Goal: Information Seeking & Learning: Find specific fact

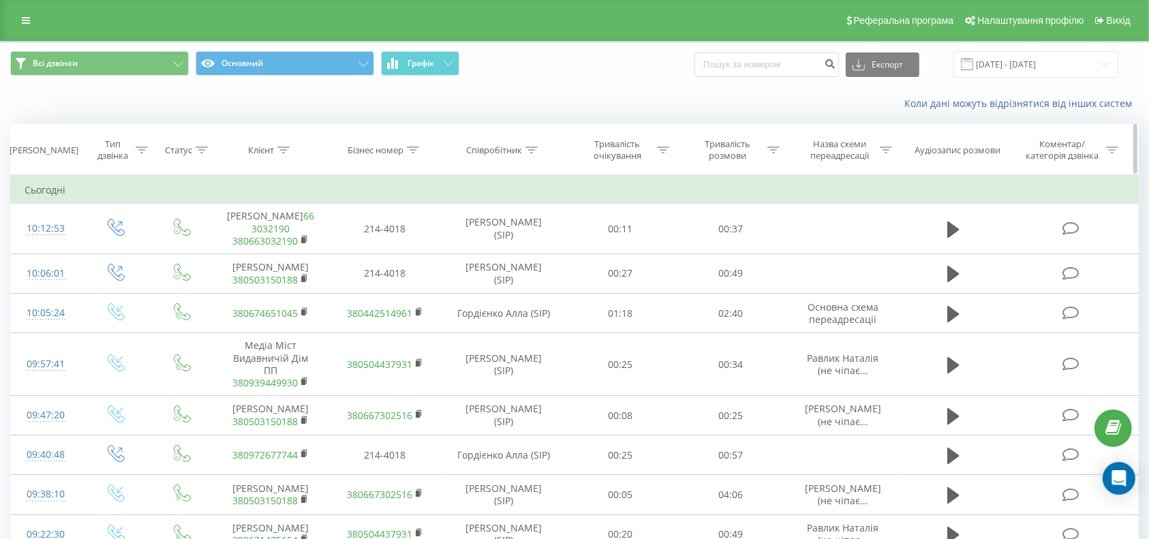
click at [284, 148] on icon at bounding box center [283, 150] width 12 height 7
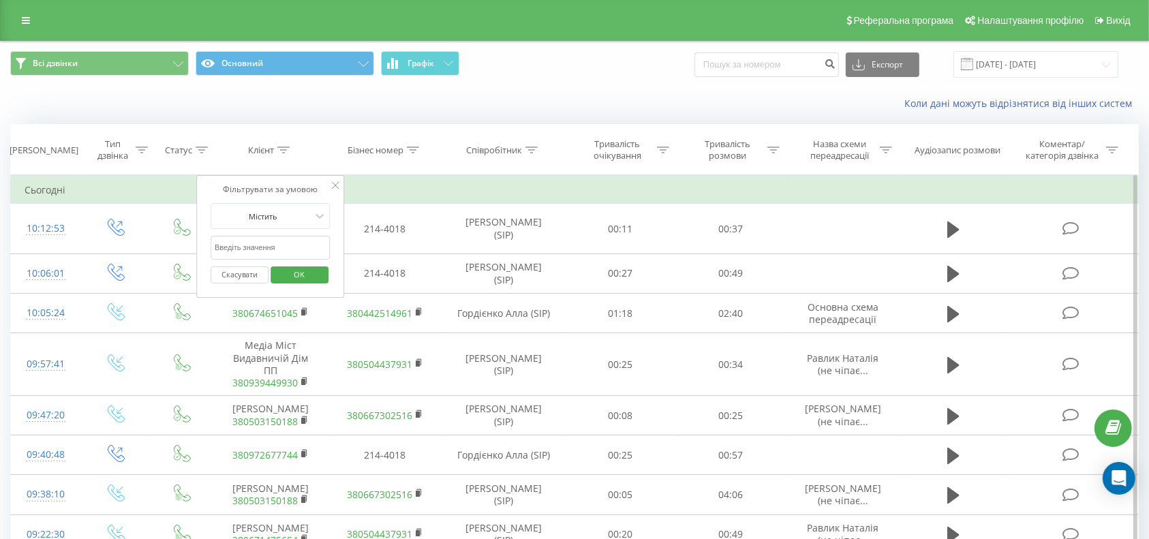
click at [253, 245] on input "text" at bounding box center [271, 248] width 120 height 24
type input "Докет"
click button "OK" at bounding box center [300, 275] width 58 height 17
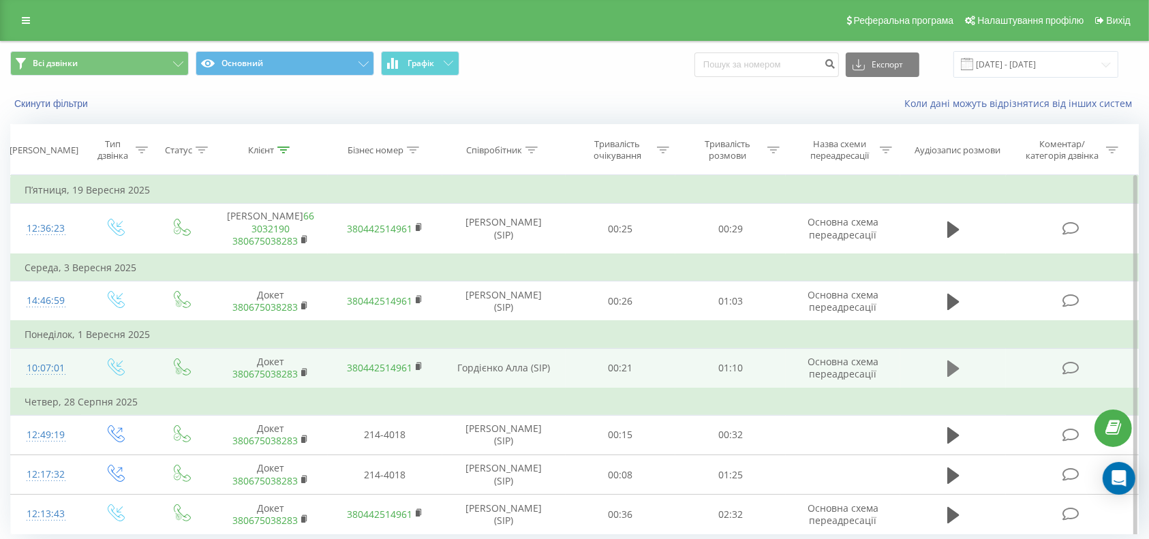
click at [951, 377] on icon at bounding box center [954, 369] width 12 height 16
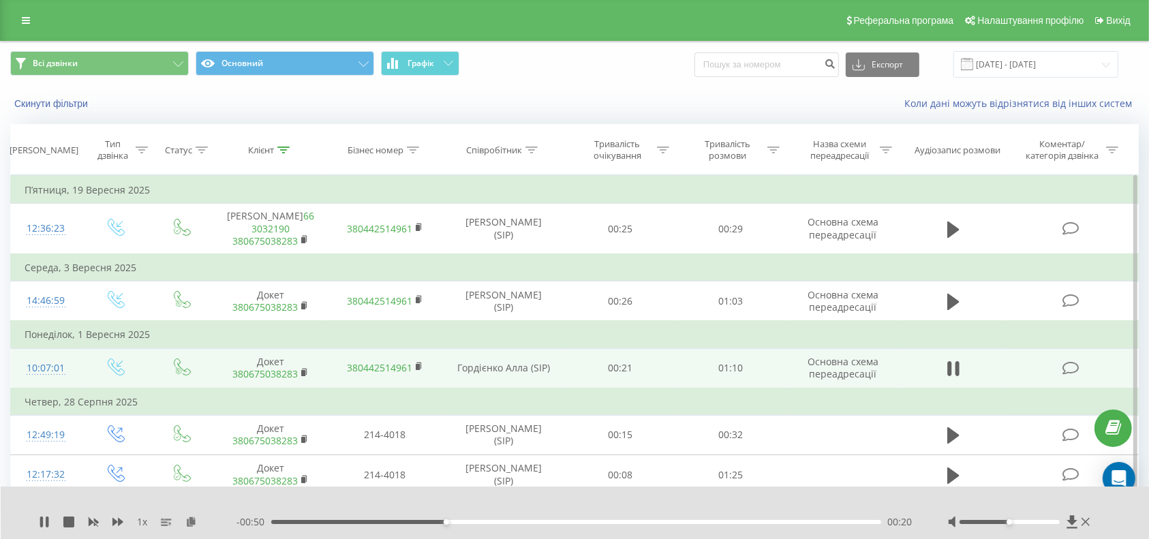
click at [571, 517] on div "- 00:50 00:20 00:20" at bounding box center [576, 522] width 678 height 14
click at [571, 518] on div "- 00:49 00:20 00:20" at bounding box center [576, 522] width 678 height 14
click at [565, 526] on div "- 00:49 00:21 00:21" at bounding box center [576, 522] width 678 height 14
click at [581, 521] on div "00:35" at bounding box center [576, 522] width 610 height 4
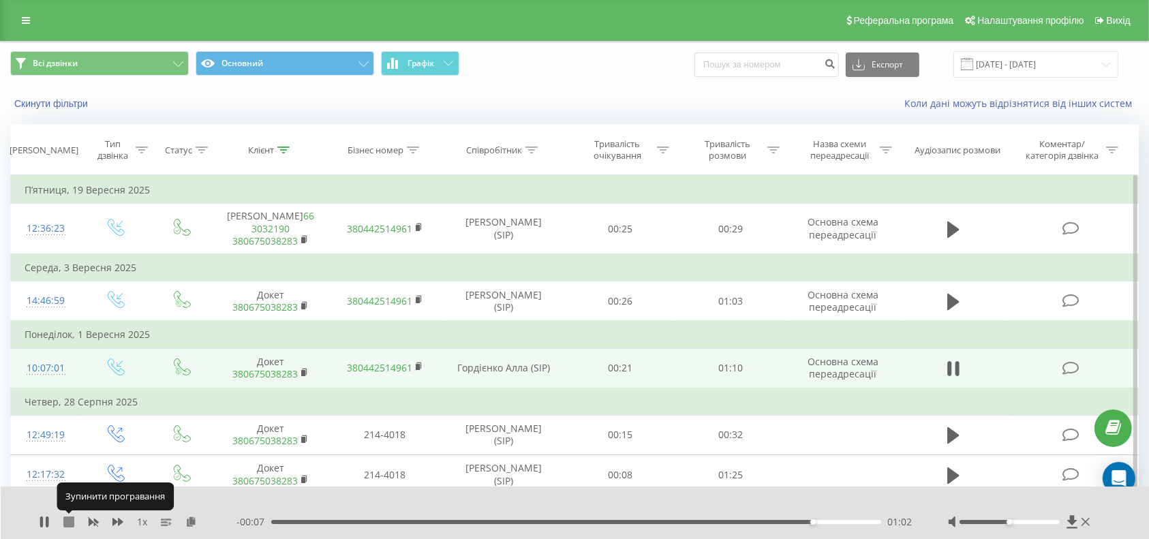
click at [71, 519] on icon at bounding box center [68, 522] width 11 height 11
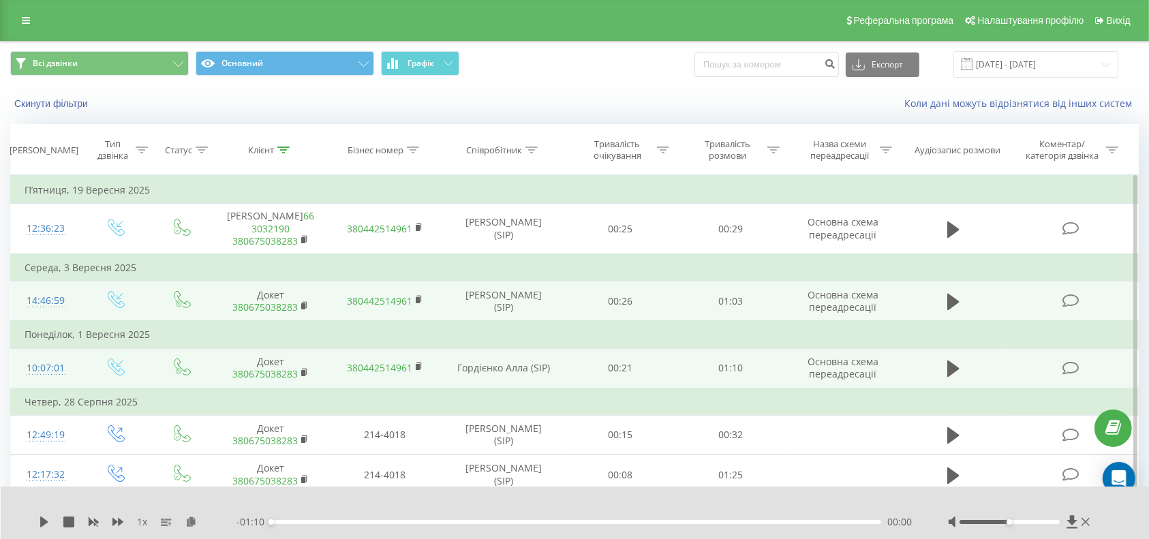
click at [271, 314] on link "380675038283" at bounding box center [264, 307] width 65 height 13
click at [260, 314] on link "380675038283" at bounding box center [264, 307] width 65 height 13
click at [271, 306] on td "Докет 380675038283" at bounding box center [270, 302] width 115 height 40
click at [271, 314] on link "380675038283" at bounding box center [264, 307] width 65 height 13
click at [303, 309] on rect at bounding box center [303, 306] width 4 height 6
